Goal: Task Accomplishment & Management: Complete application form

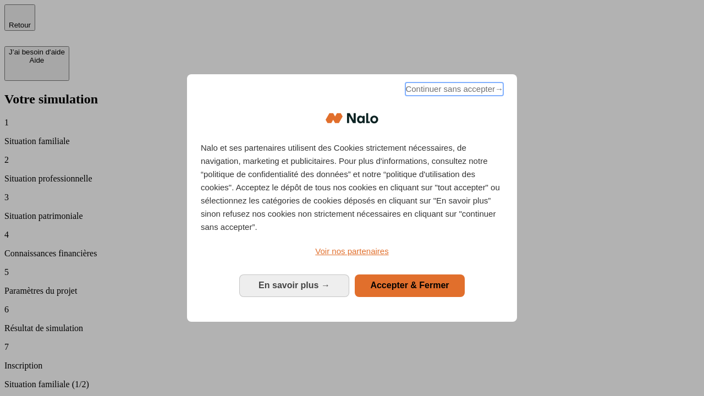
click at [453, 91] on span "Continuer sans accepter →" at bounding box center [455, 89] width 98 height 13
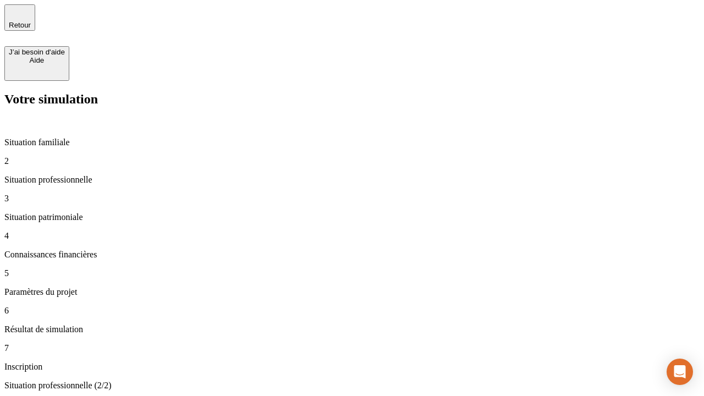
type input "30 000"
type input "1 000"
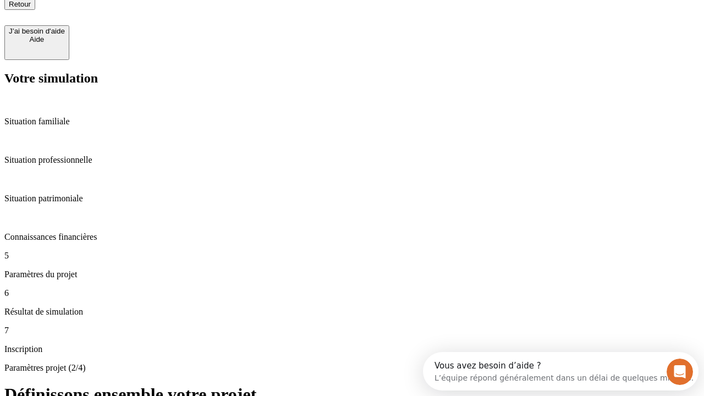
type input "65"
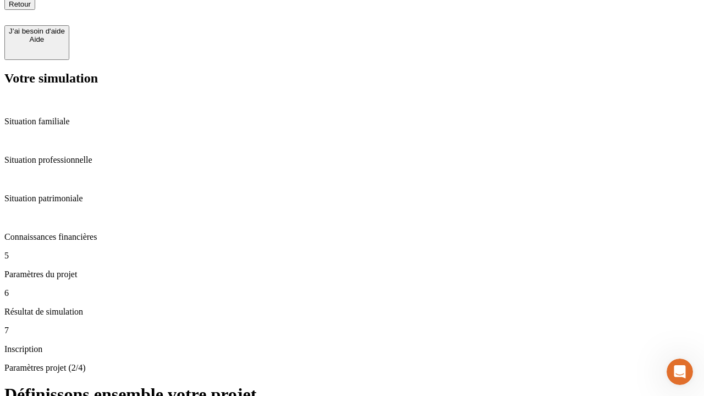
type input "5 000"
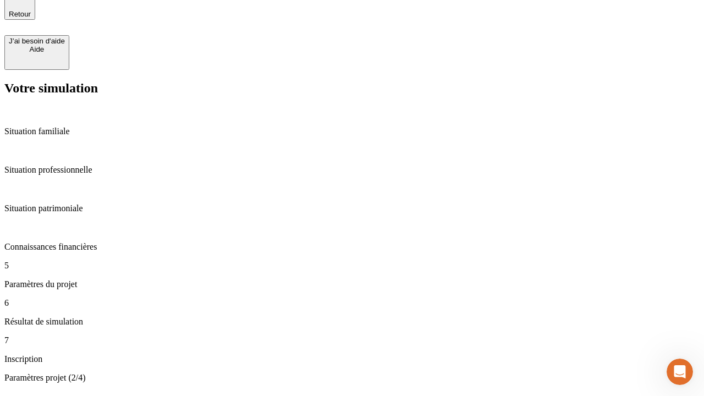
type input "640"
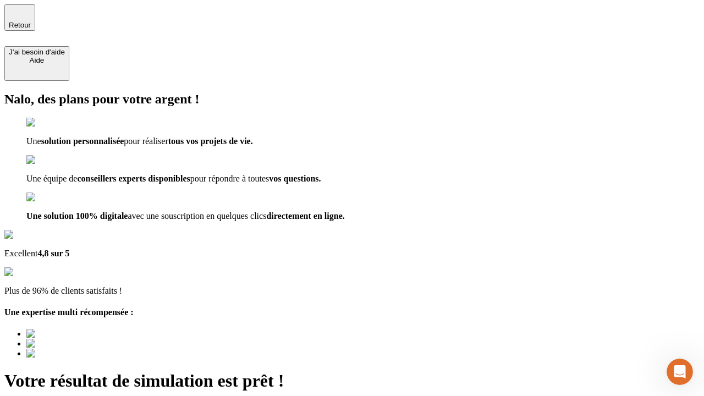
type input "[EMAIL_ADDRESS][DOMAIN_NAME]"
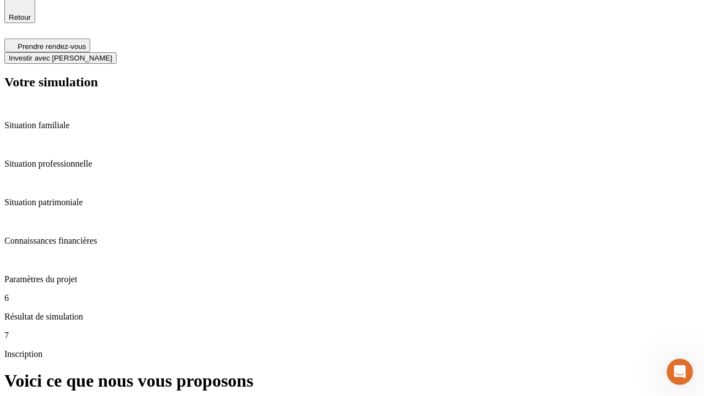
click at [112, 54] on span "Investir avec [PERSON_NAME]" at bounding box center [60, 58] width 103 height 8
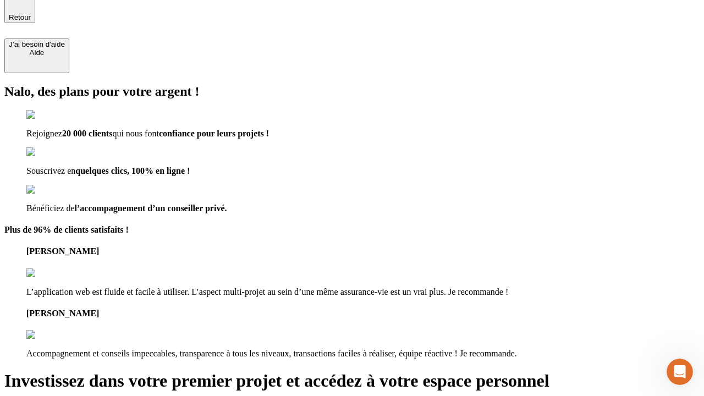
scroll to position [7, 0]
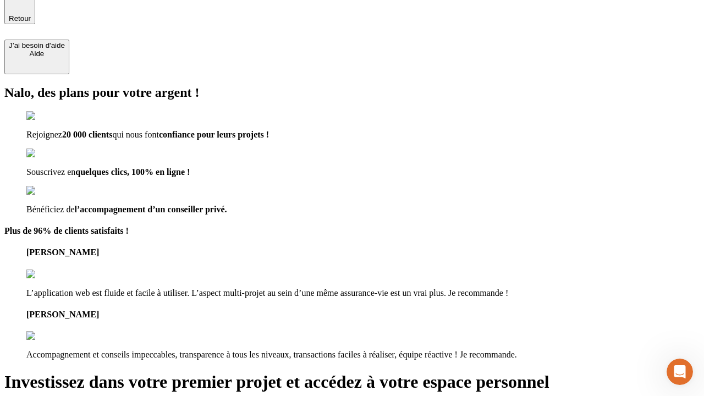
type input "[PERSON_NAME][EMAIL_ADDRESS][DOMAIN_NAME]"
